Goal: Task Accomplishment & Management: Manage account settings

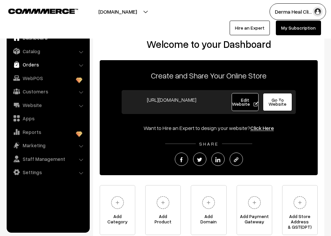
click at [34, 63] on link "Orders" at bounding box center [47, 65] width 79 height 12
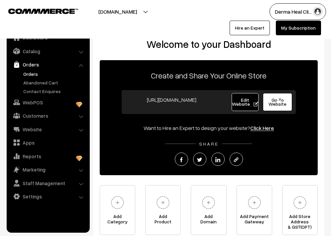
click at [35, 75] on link "Orders" at bounding box center [55, 74] width 66 height 7
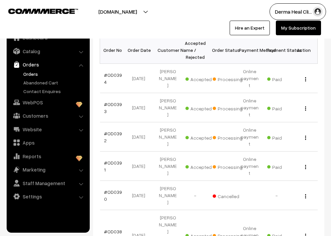
scroll to position [108, 0]
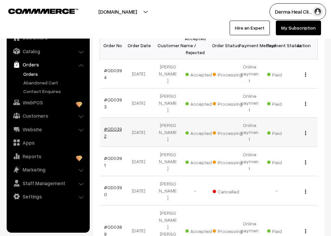
click at [110, 126] on link "#OD0392" at bounding box center [113, 132] width 18 height 13
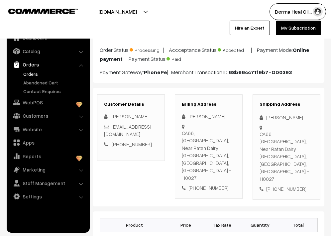
scroll to position [46, 0]
